Goal: Information Seeking & Learning: Learn about a topic

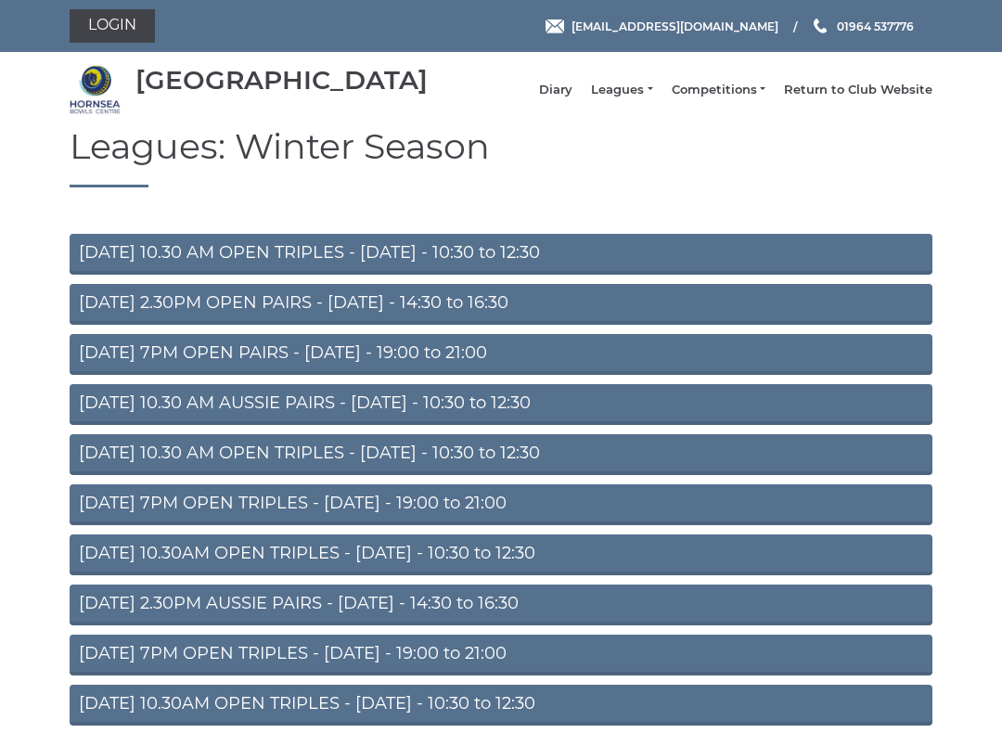
click at [613, 320] on link "[DATE] 2.30PM OPEN PAIRS - [DATE] - 14:30 to 16:30" at bounding box center [501, 304] width 863 height 41
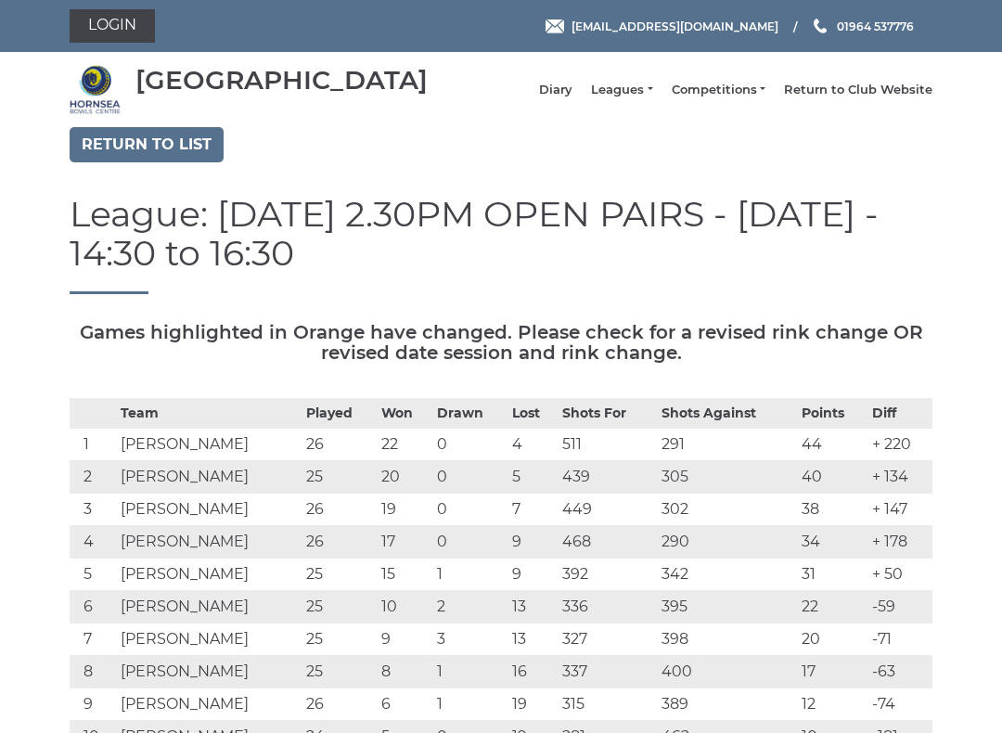
click at [642, 98] on link "Leagues" at bounding box center [621, 90] width 61 height 17
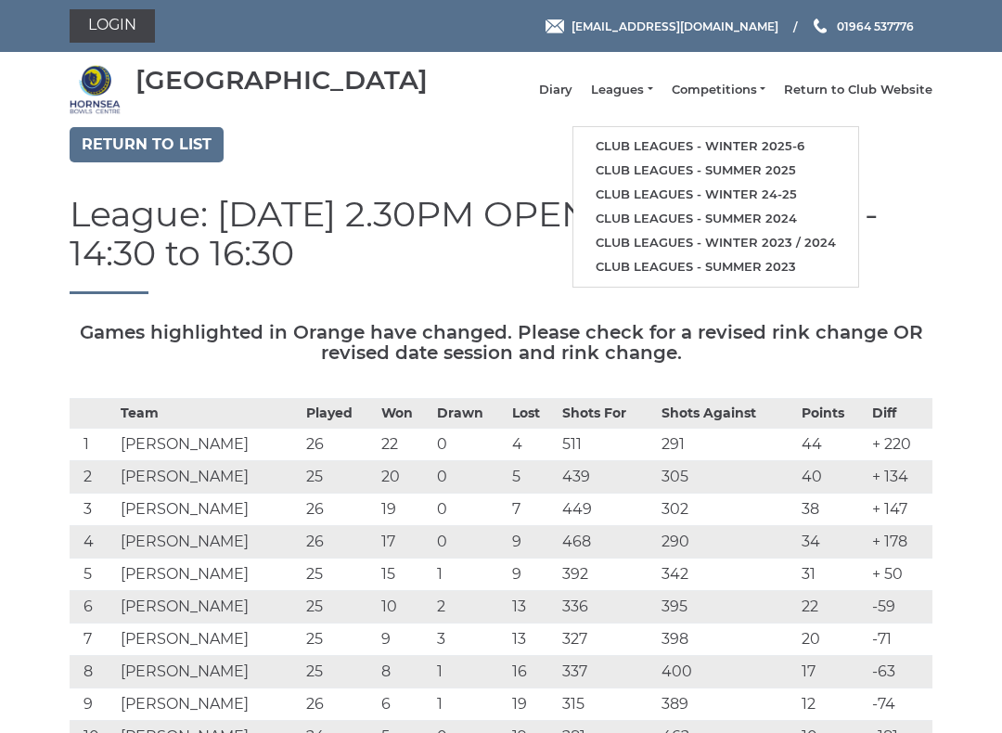
click at [772, 148] on link "Club leagues - Winter 2025-6" at bounding box center [715, 146] width 285 height 24
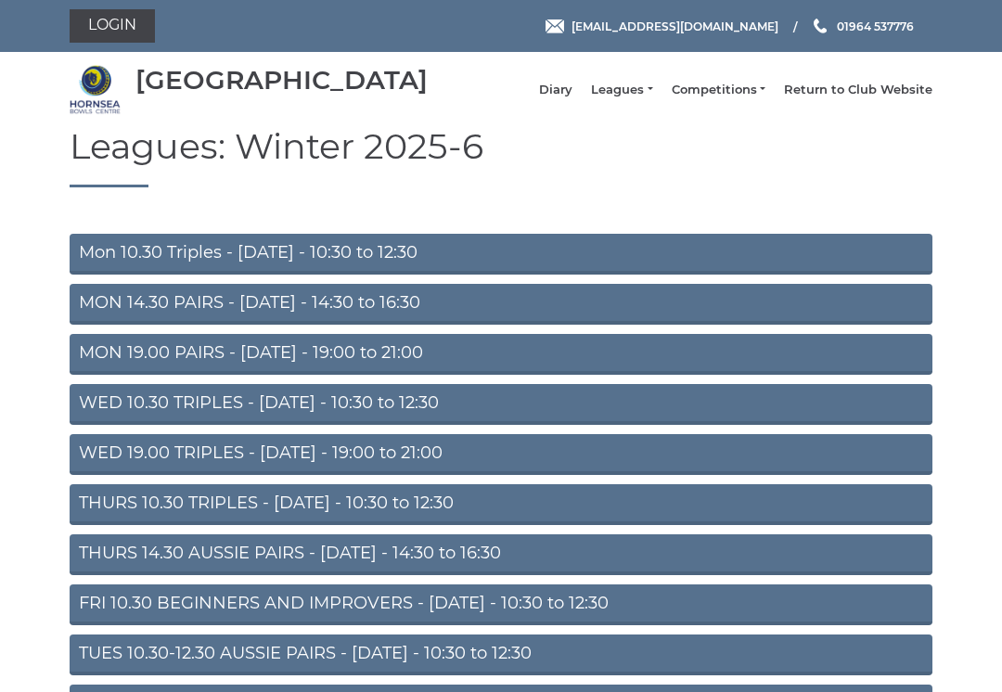
click at [495, 325] on link "MON 14.30 PAIRS - [DATE] - 14:30 to 16:30" at bounding box center [501, 304] width 863 height 41
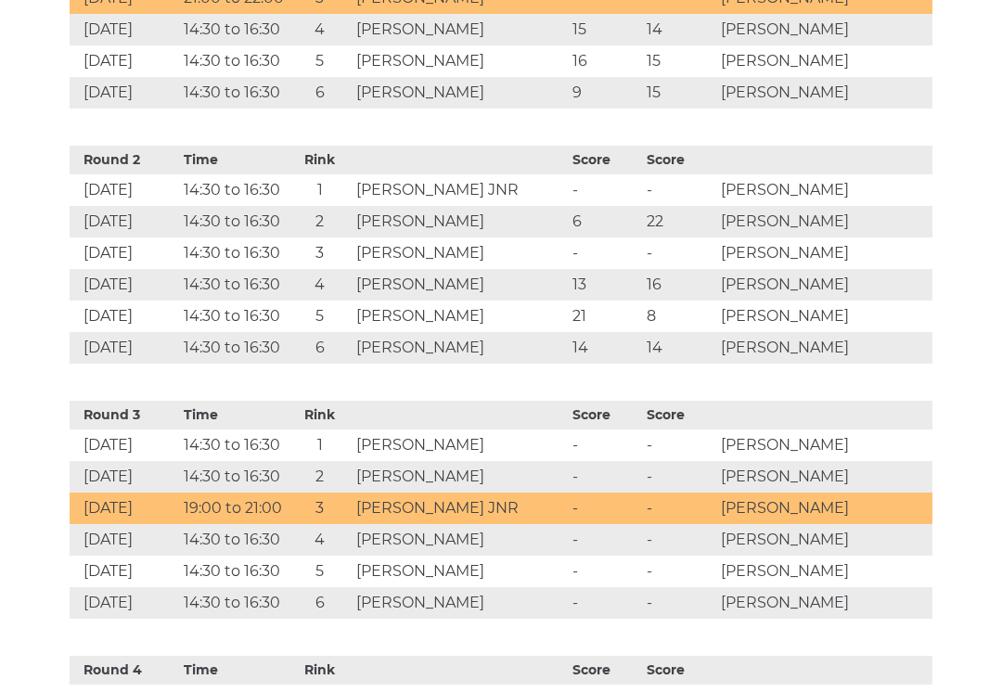
scroll to position [1069, 0]
